Goal: Check status: Check status

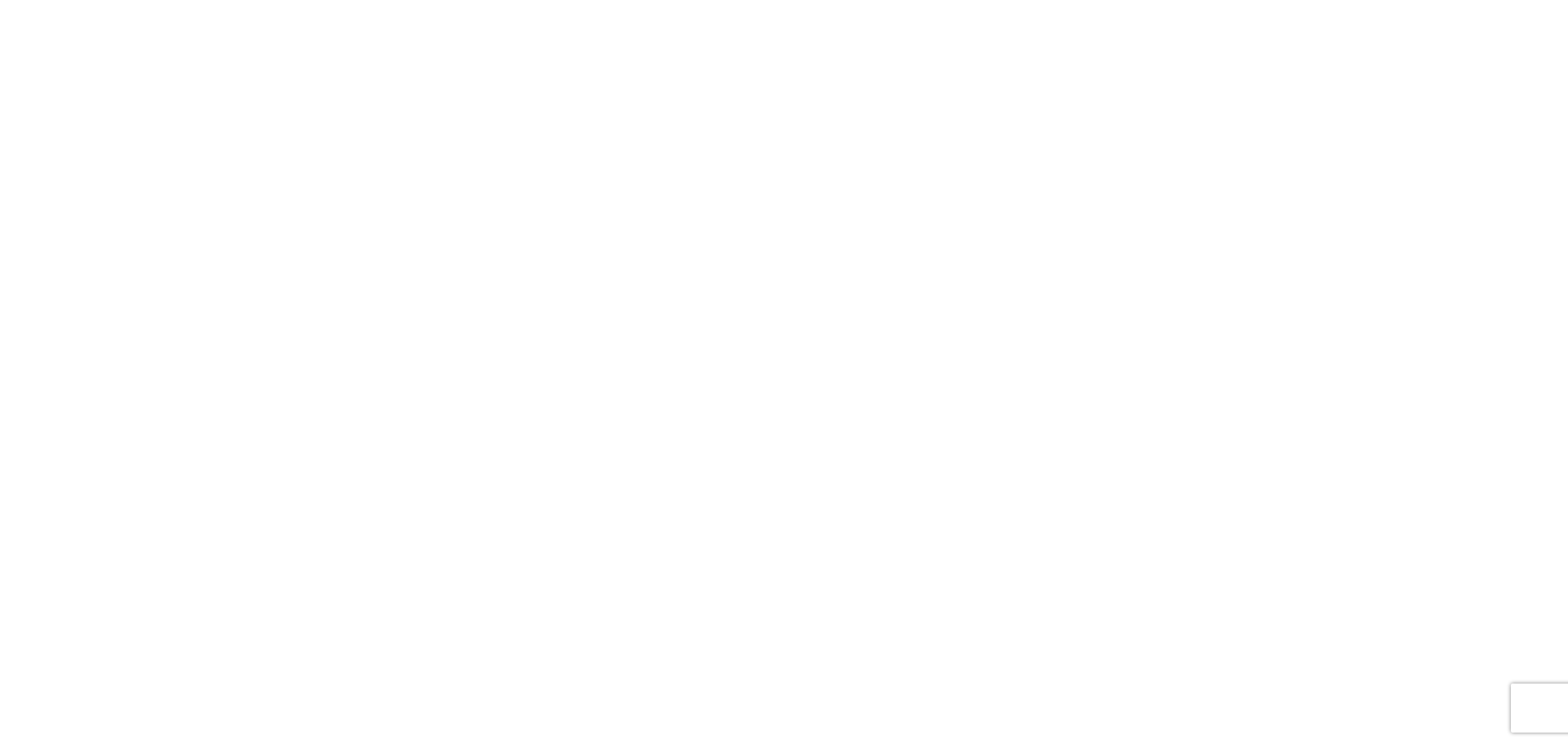
select select "FULL"
select select "LBS"
select select "IN"
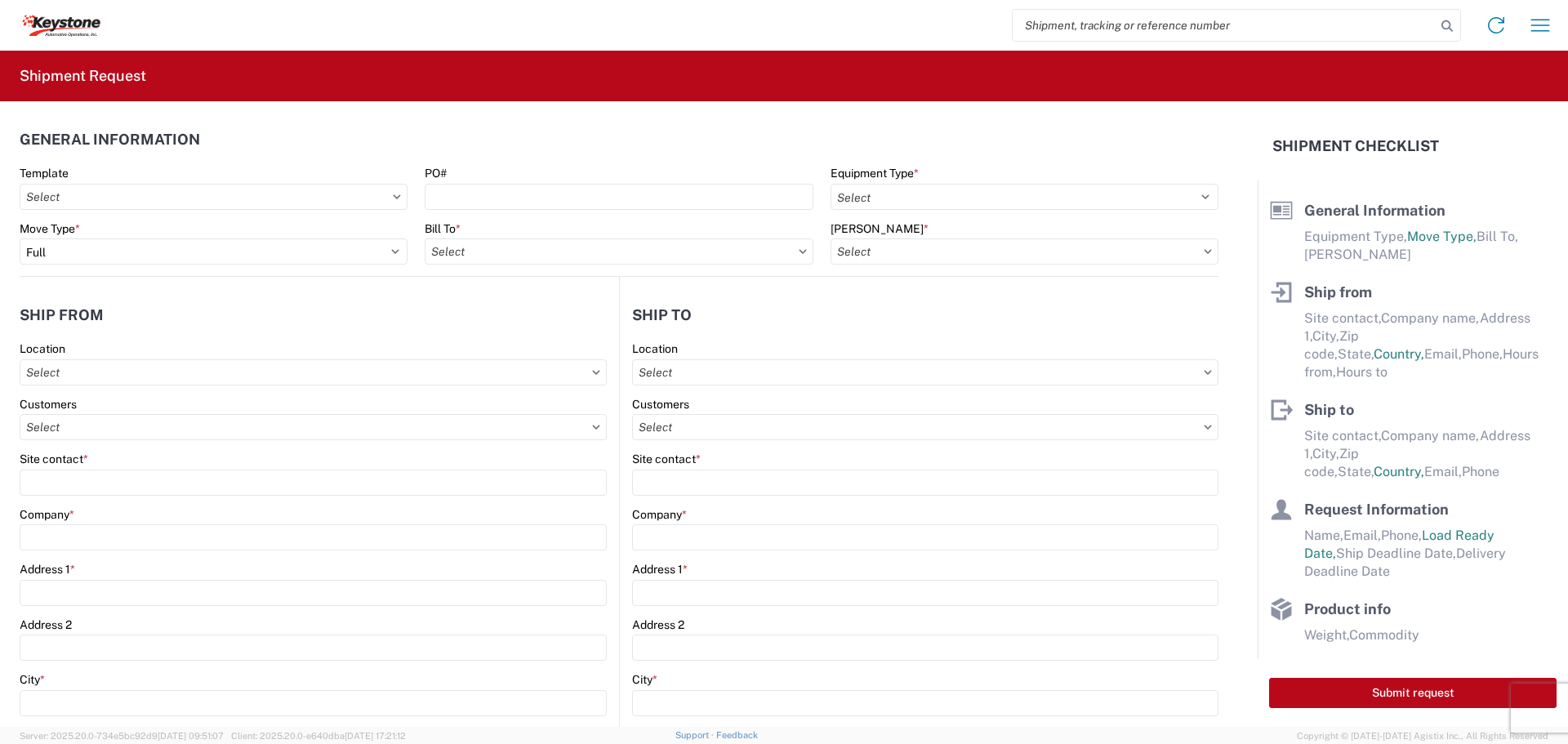
click at [1058, 26] on input "search" at bounding box center [1225, 26] width 423 height 31
type input "4497182"
click at [1444, 24] on icon at bounding box center [1447, 26] width 23 height 23
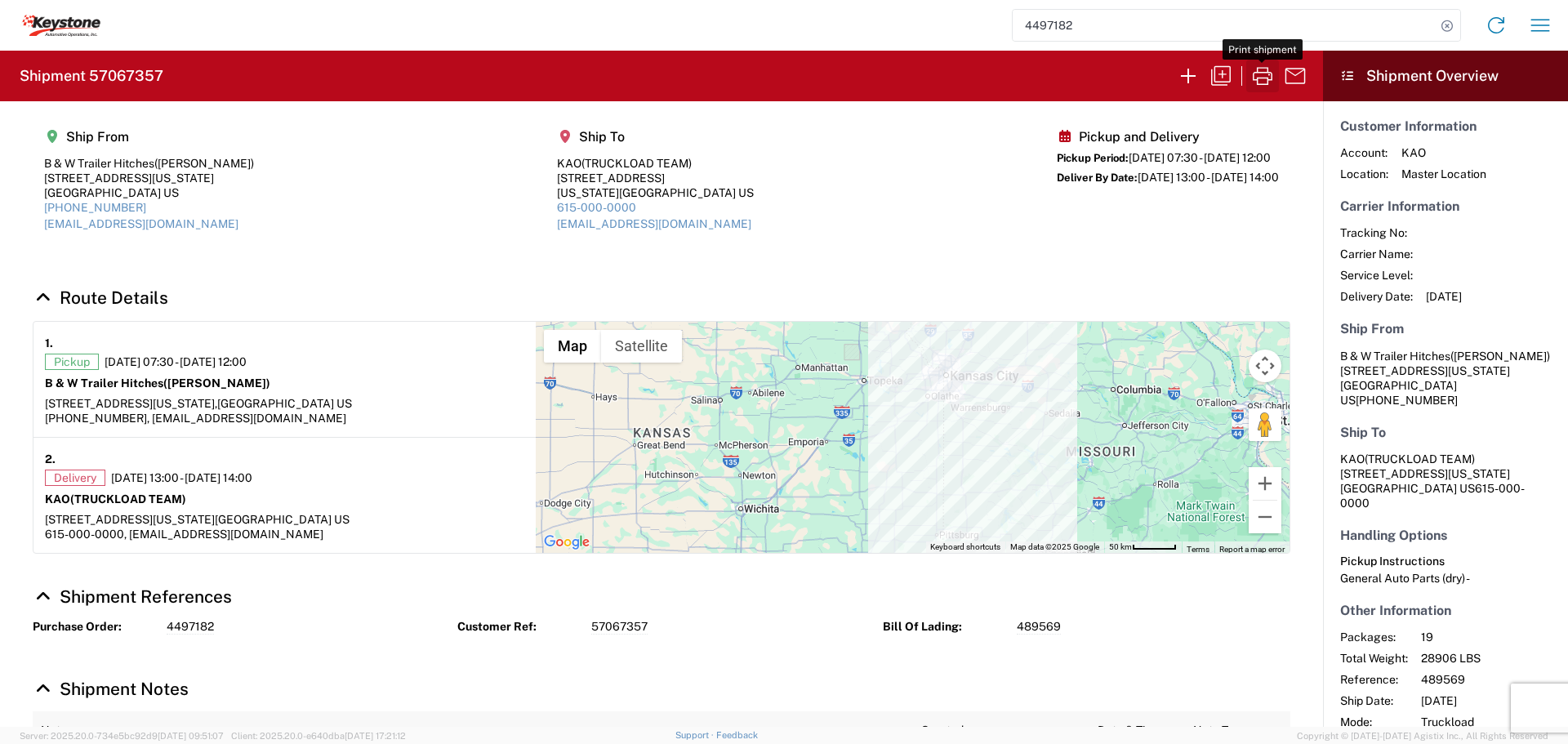
click at [1268, 73] on icon "button" at bounding box center [1263, 76] width 27 height 27
click at [1444, 25] on icon at bounding box center [1447, 26] width 23 height 23
click at [1196, 28] on input "search" at bounding box center [1225, 26] width 423 height 31
type input "57050608"
click at [1445, 23] on icon at bounding box center [1447, 26] width 23 height 23
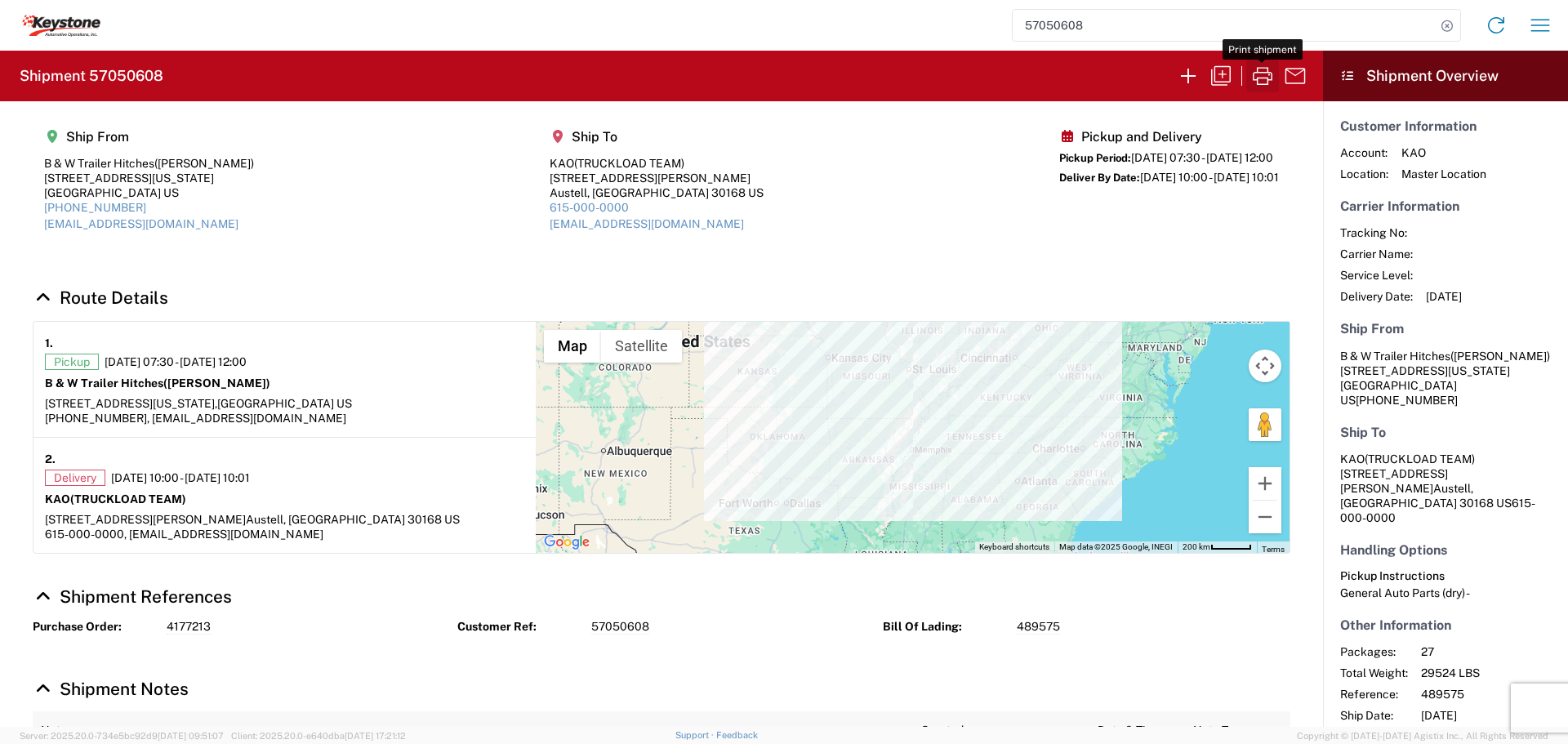
click at [1268, 78] on icon "button" at bounding box center [1262, 76] width 19 height 18
